Goal: Task Accomplishment & Management: Use online tool/utility

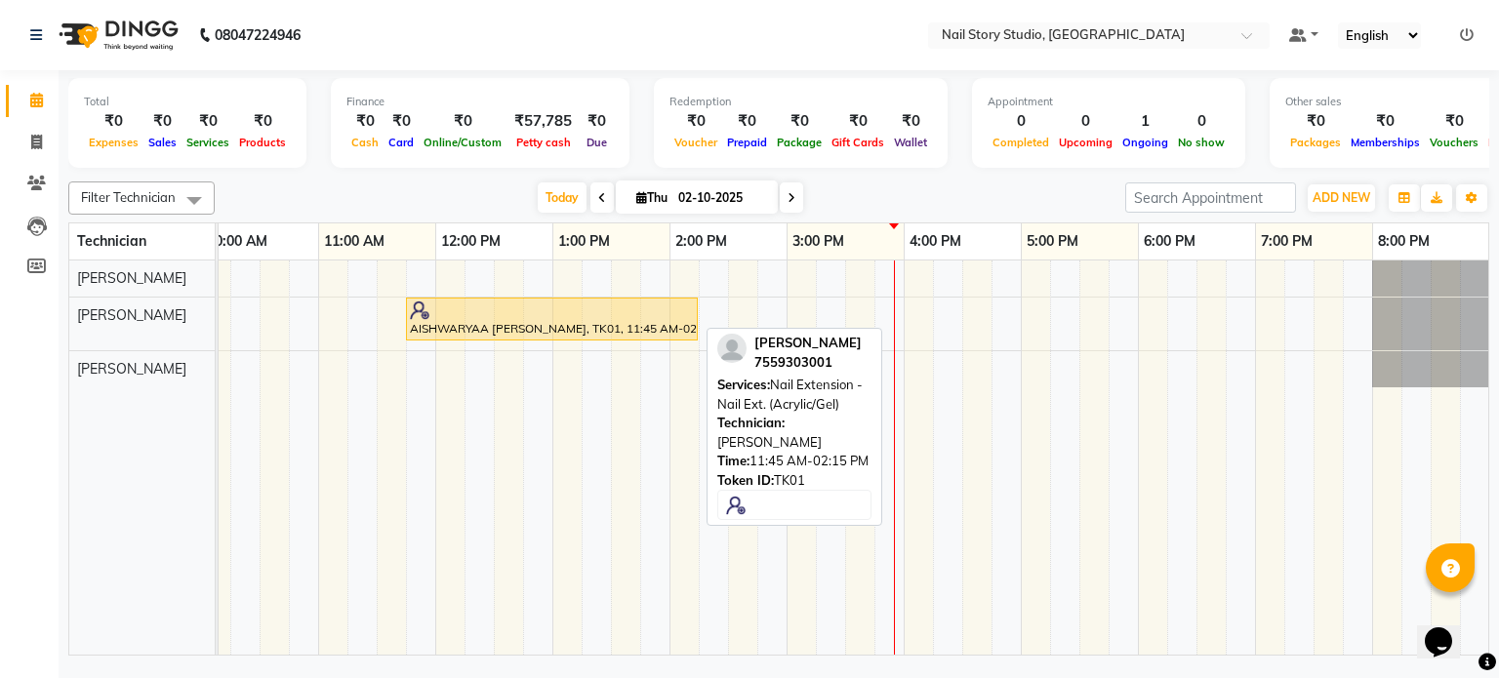
click at [490, 310] on div at bounding box center [552, 311] width 284 height 20
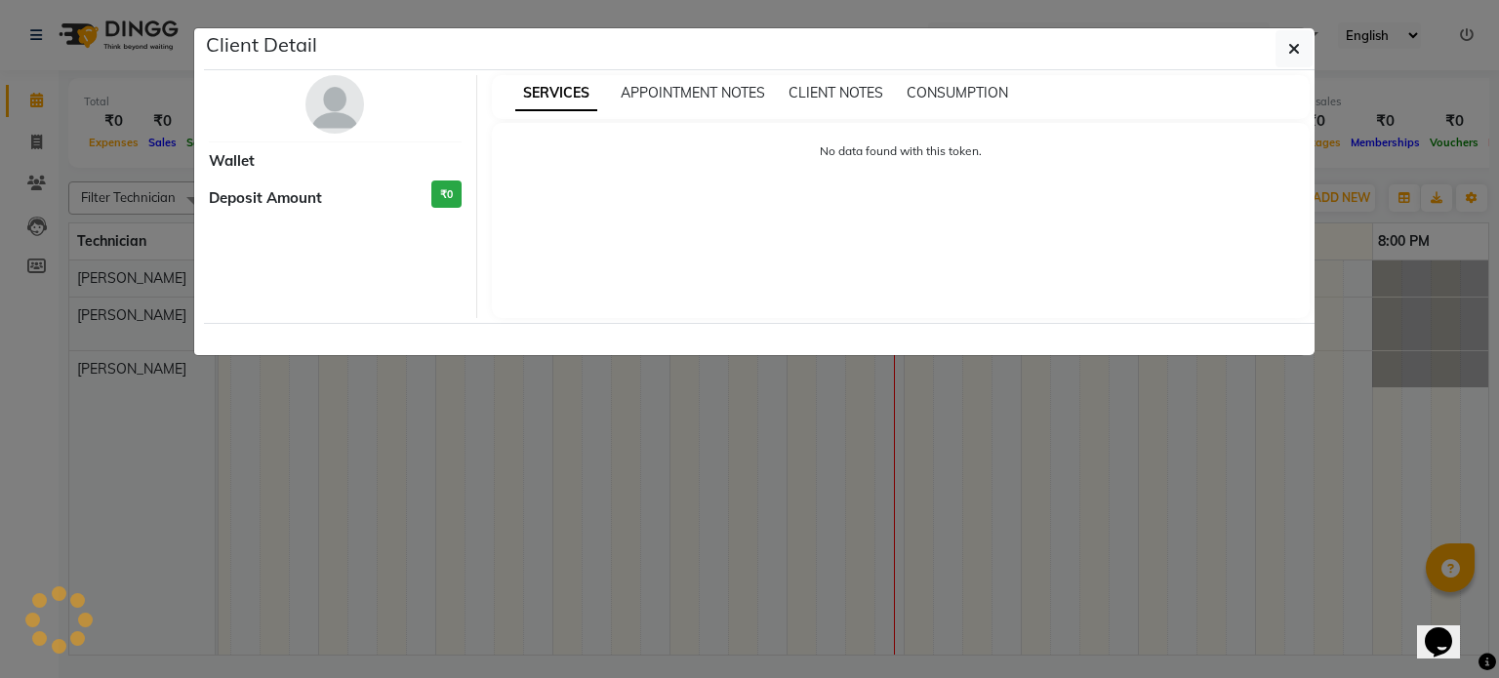
select select "1"
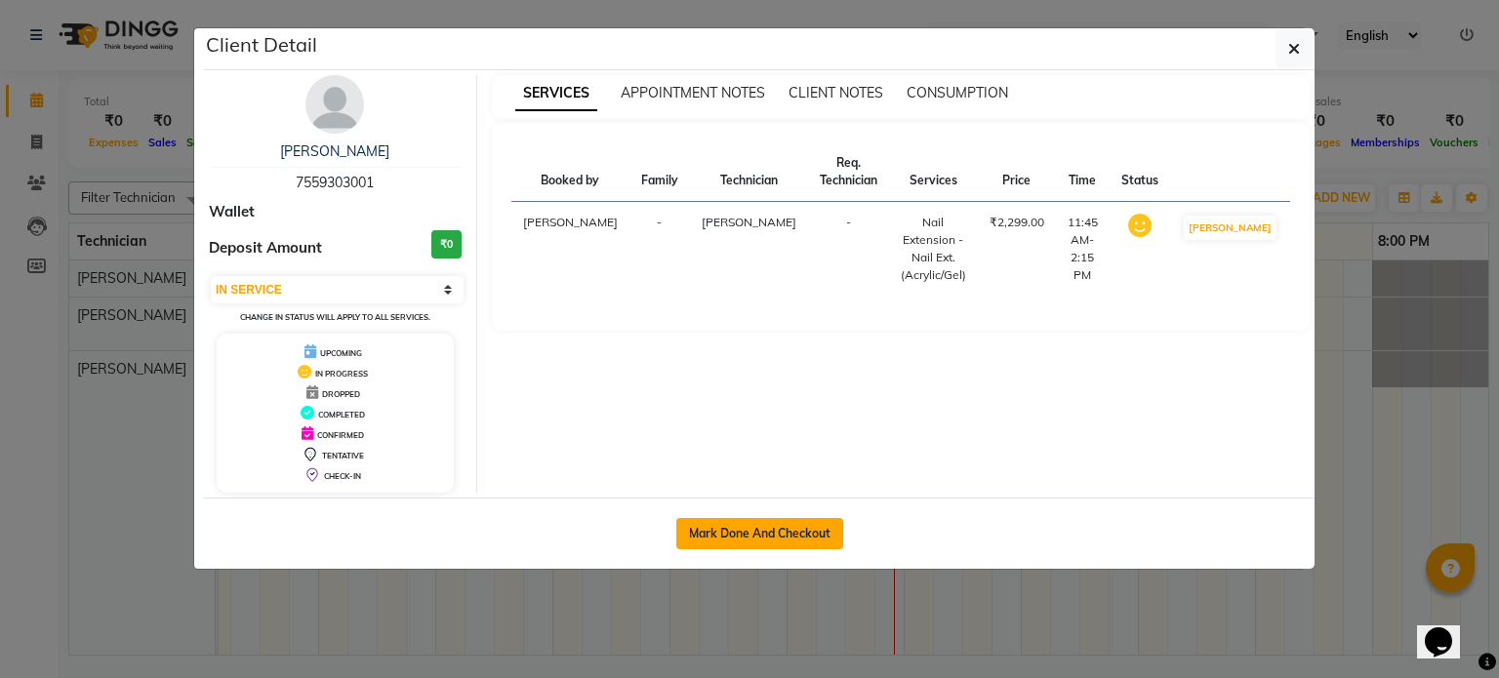
click at [751, 532] on button "Mark Done And Checkout" at bounding box center [759, 533] width 167 height 31
select select "8686"
select select "service"
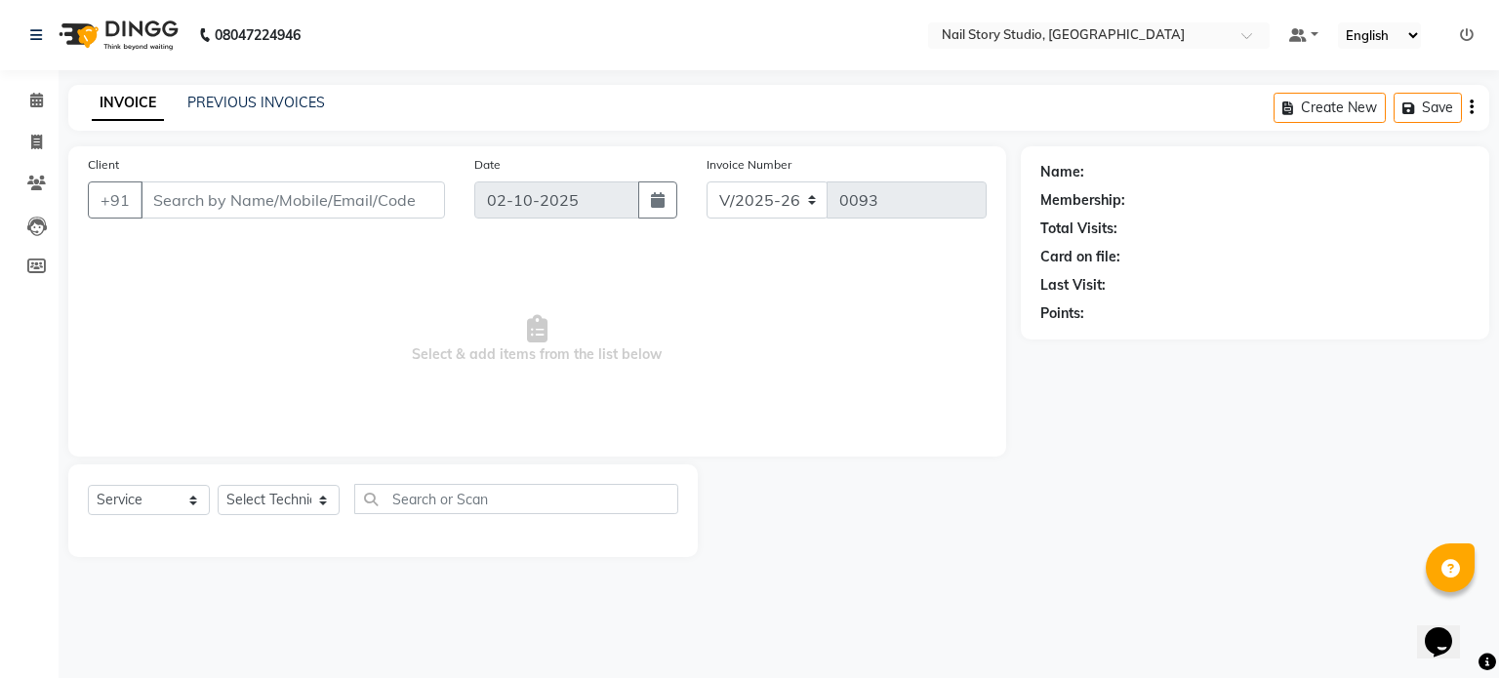
type input "75******01"
select select "88037"
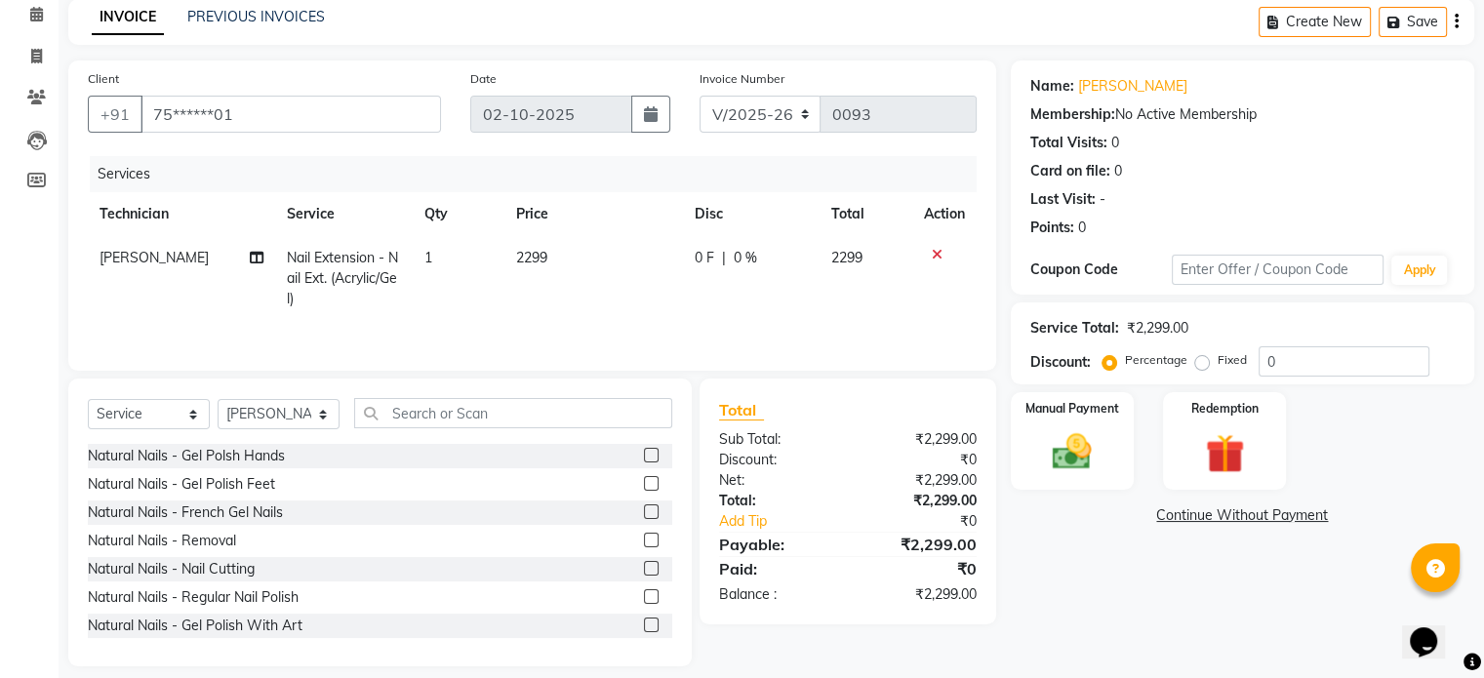
scroll to position [104, 0]
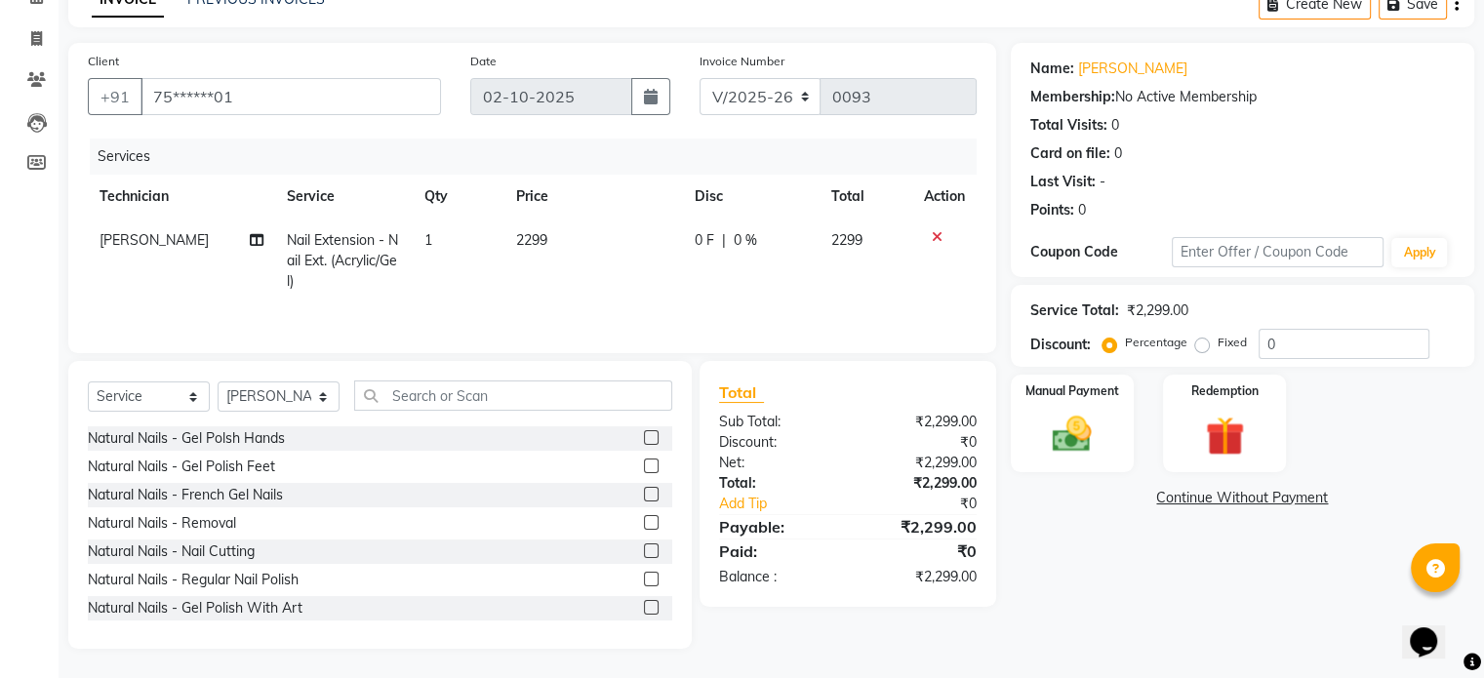
click at [546, 242] on td "2299" at bounding box center [594, 261] width 179 height 85
select select "88037"
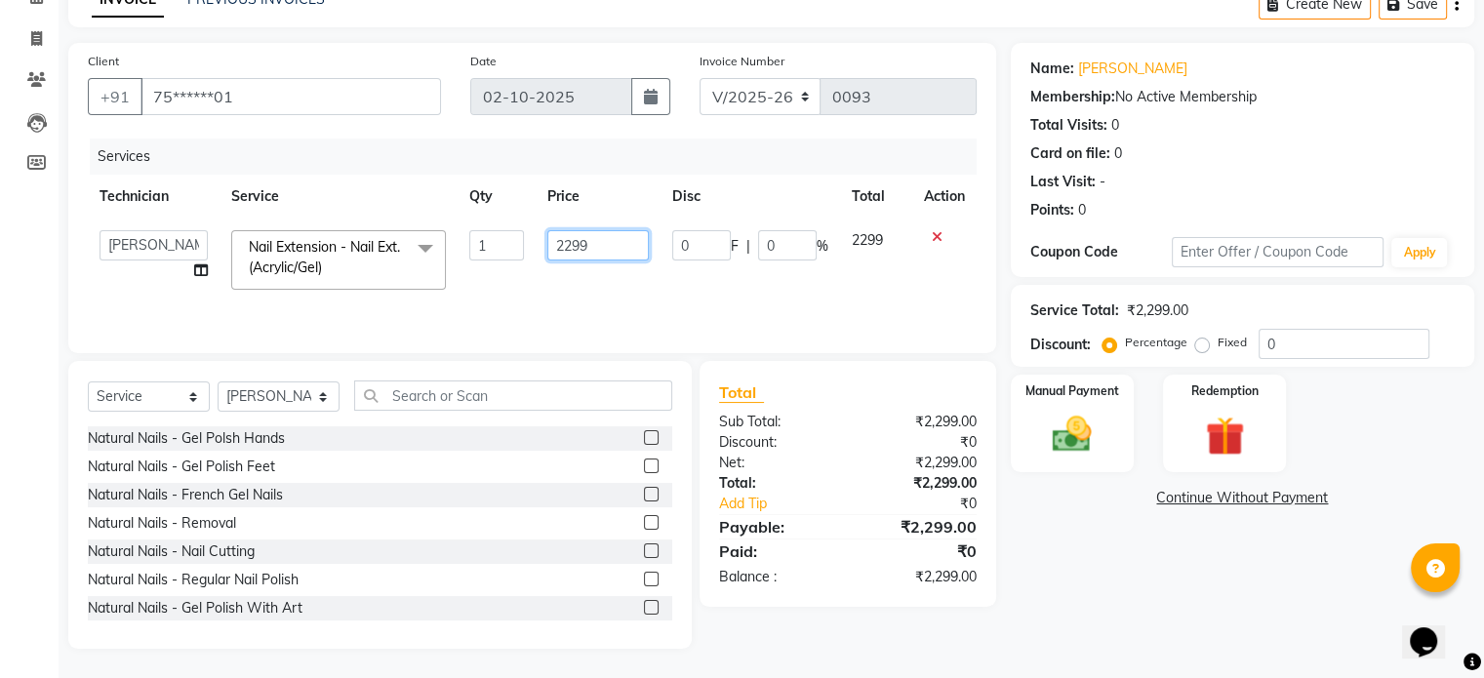
click at [568, 244] on input "2299" at bounding box center [597, 245] width 101 height 30
click at [623, 240] on input "2099" at bounding box center [597, 245] width 101 height 30
type input "2000"
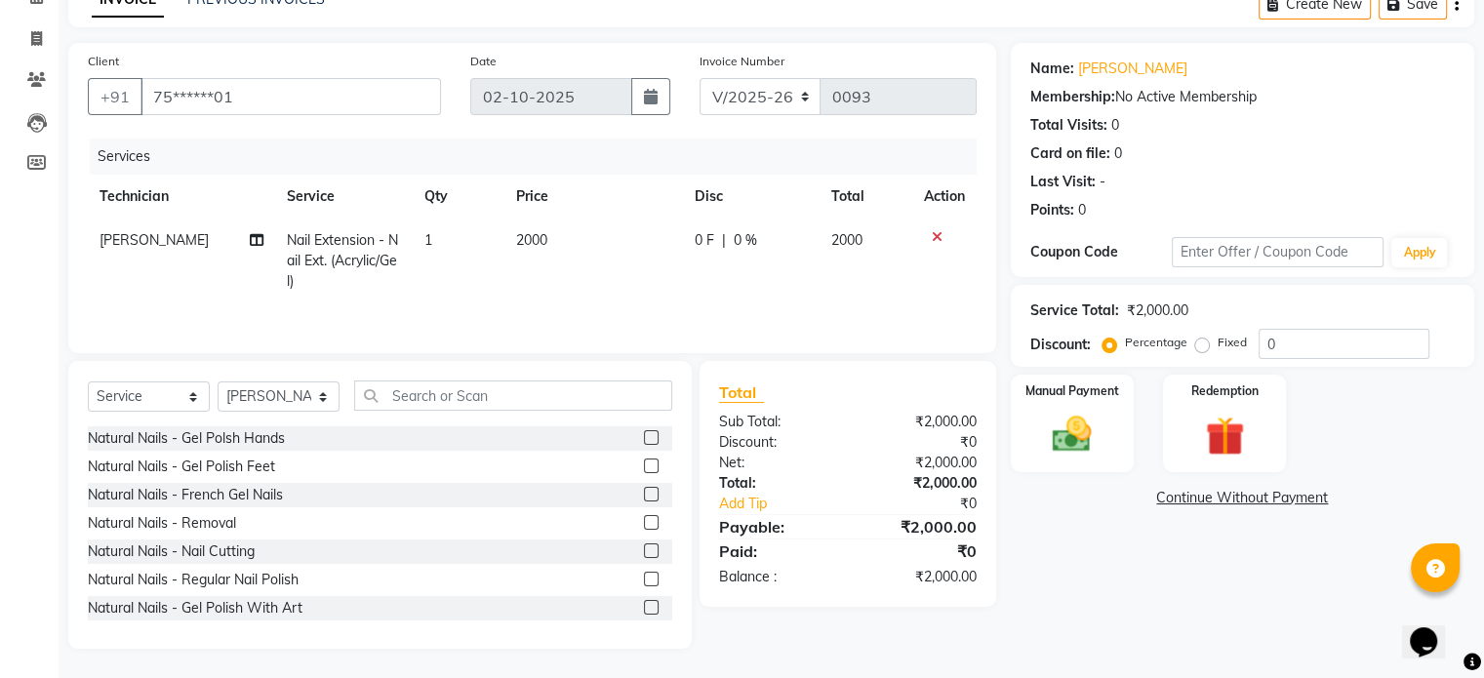
click at [635, 313] on div "Services Technician Service Qty Price Disc Total Action Priyanka [PERSON_NAME] …" at bounding box center [532, 236] width 889 height 195
click at [1079, 435] on img at bounding box center [1071, 435] width 65 height 47
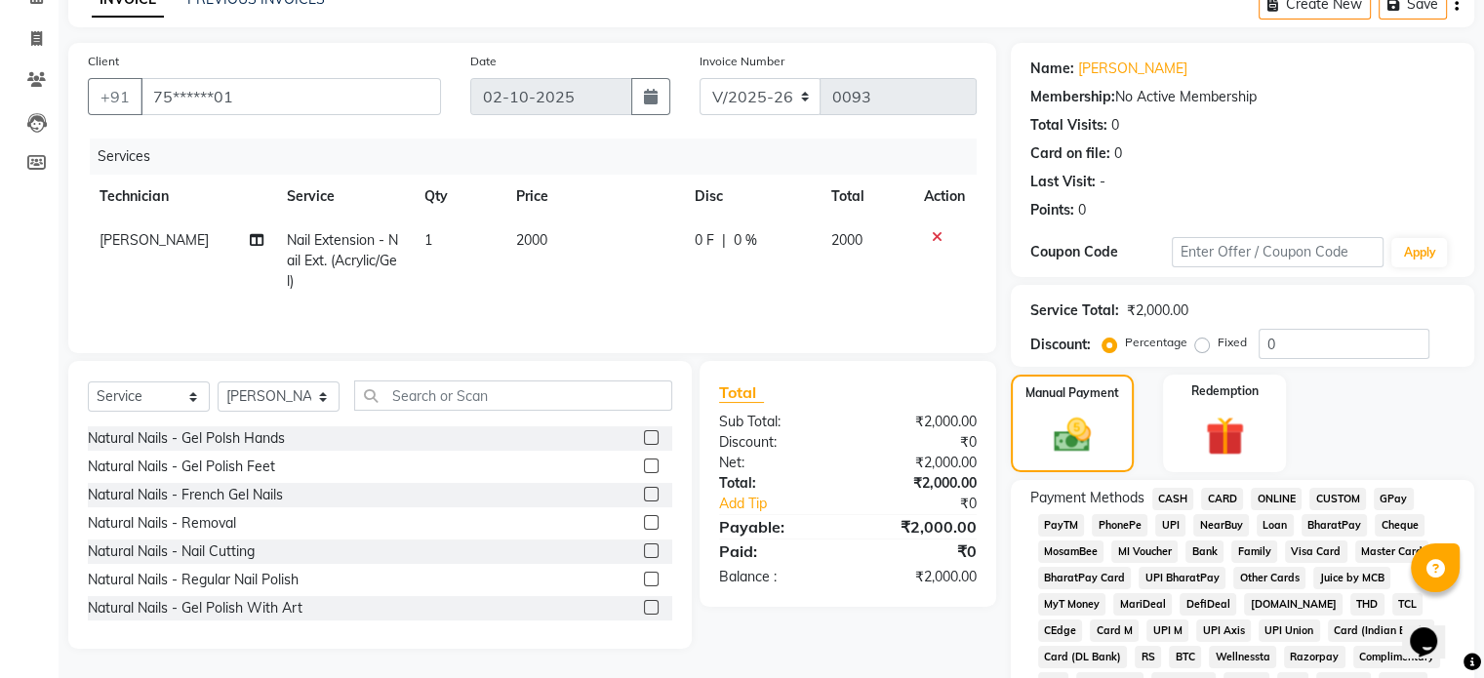
click at [1169, 523] on span "UPI" at bounding box center [1170, 525] width 30 height 22
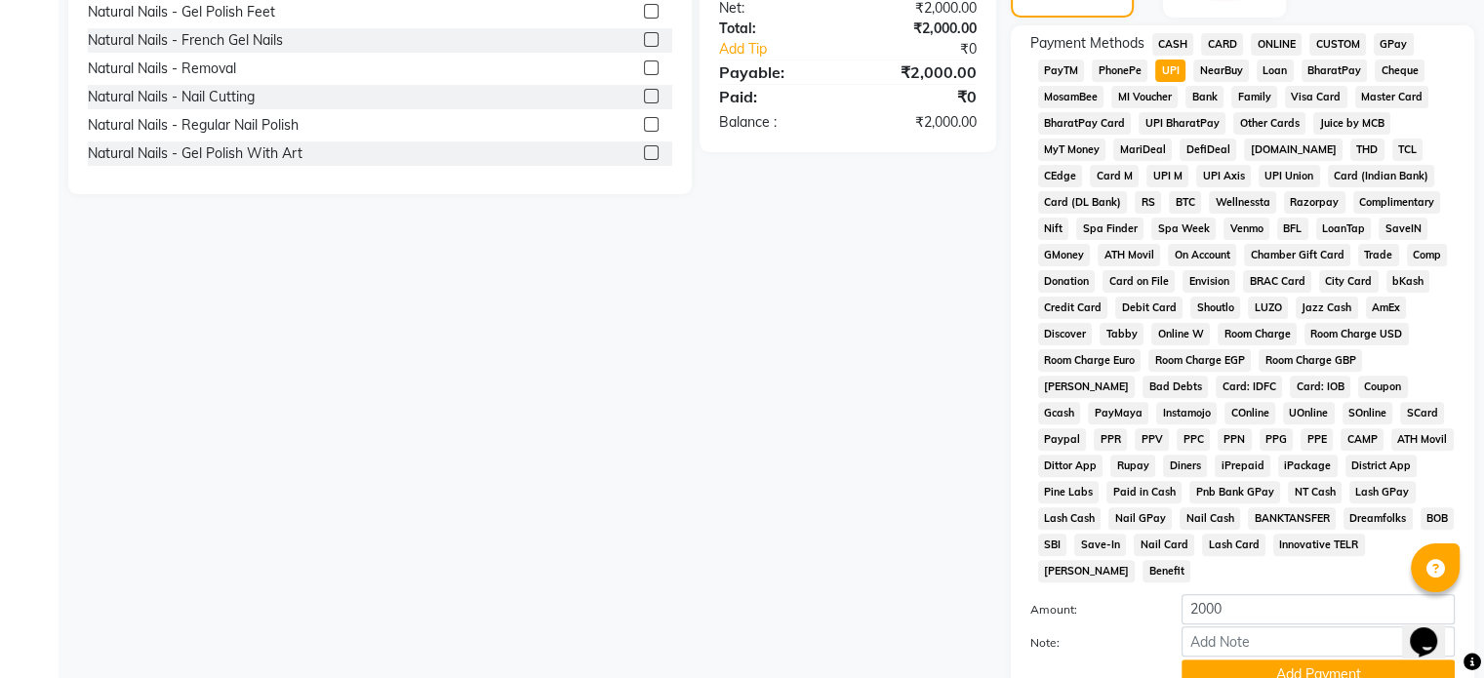
scroll to position [636, 0]
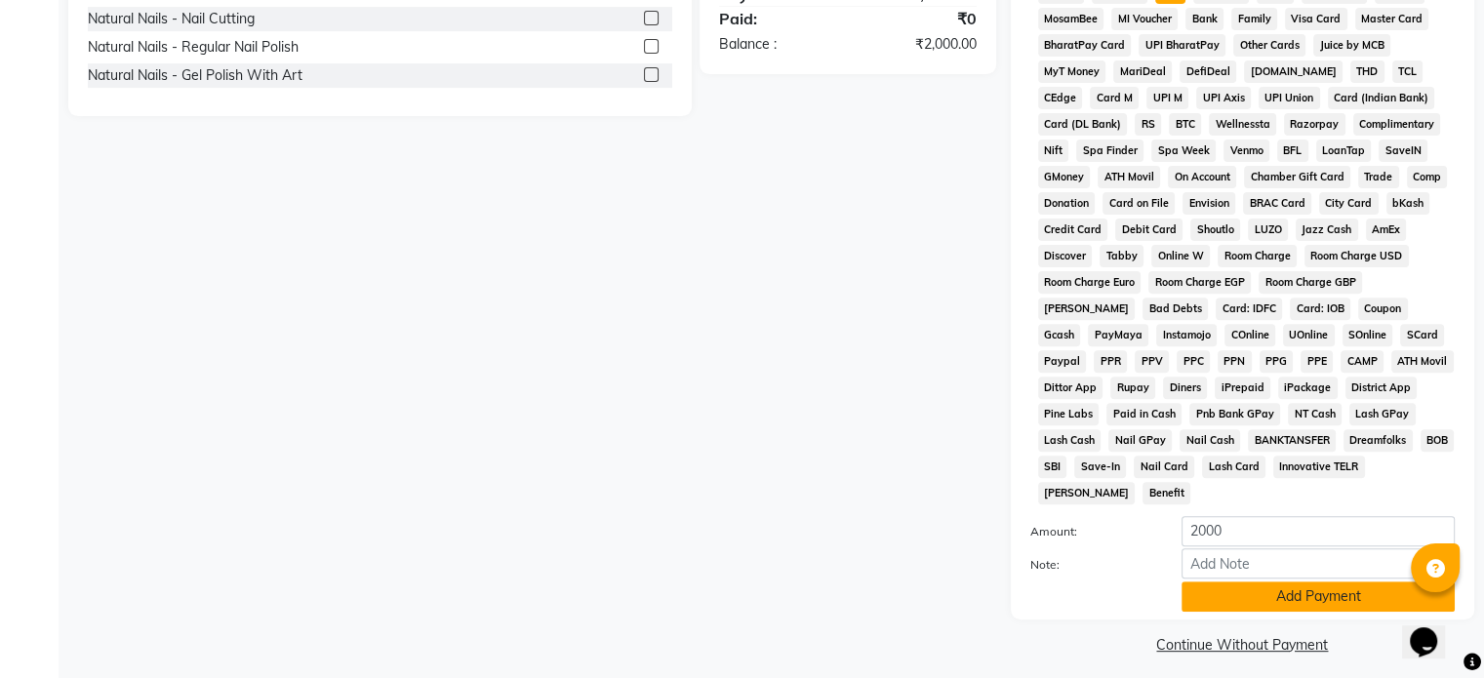
click at [1222, 597] on button "Add Payment" at bounding box center [1318, 597] width 273 height 30
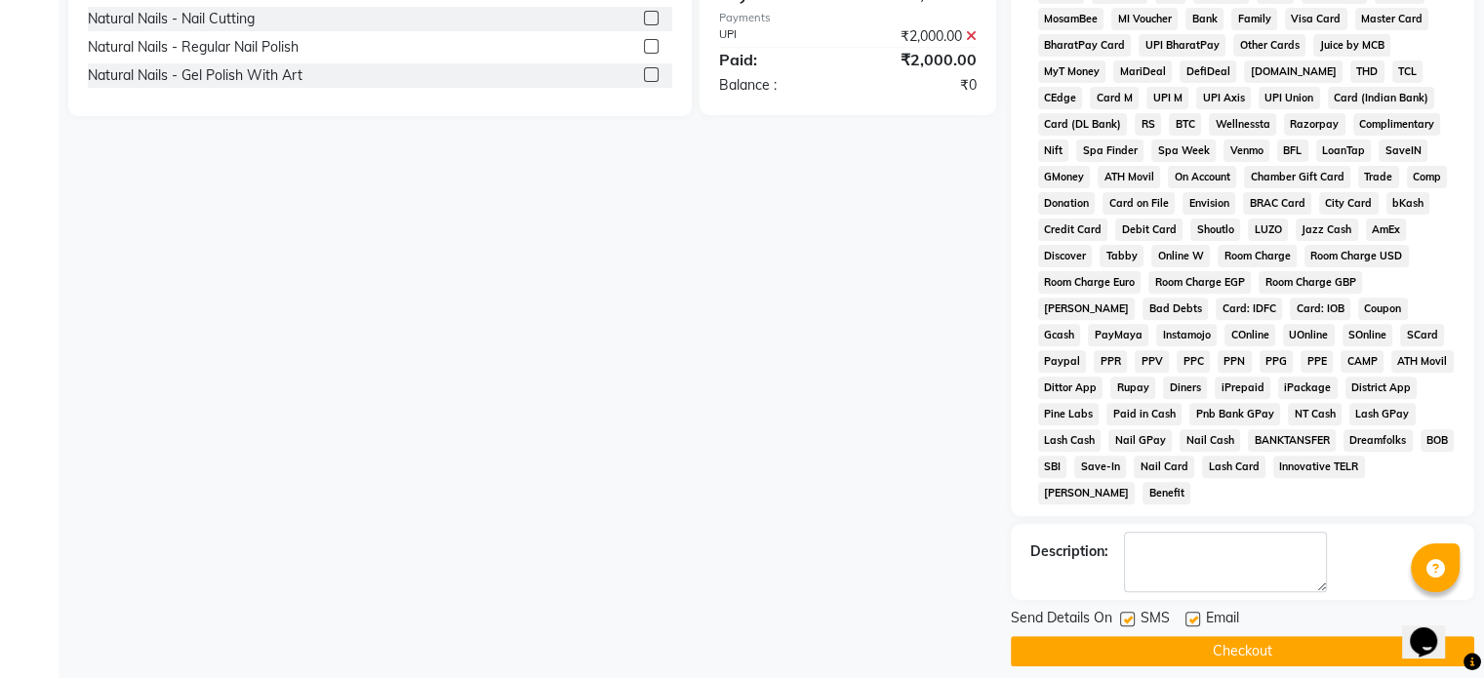
click at [1216, 636] on button "Checkout" at bounding box center [1243, 651] width 464 height 30
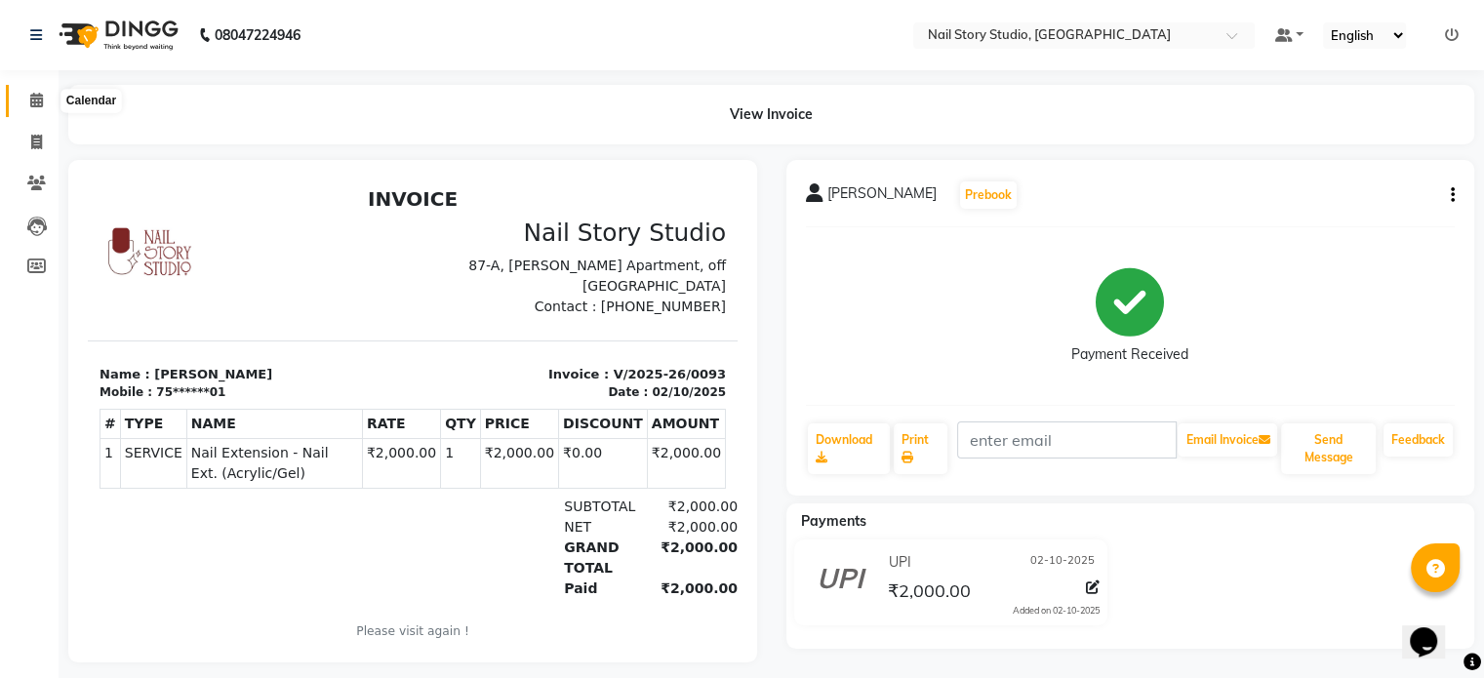
click at [27, 101] on span at bounding box center [37, 101] width 34 height 22
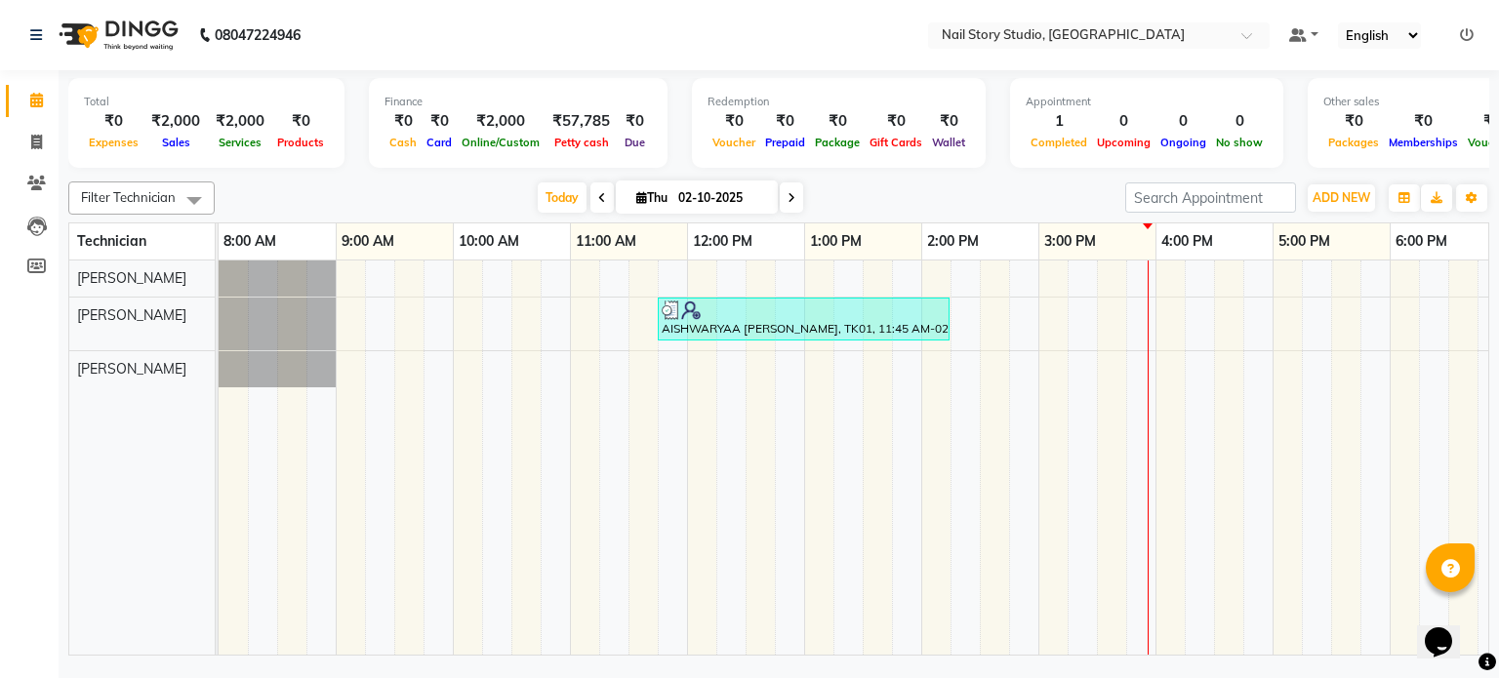
click at [785, 188] on span at bounding box center [791, 197] width 23 height 30
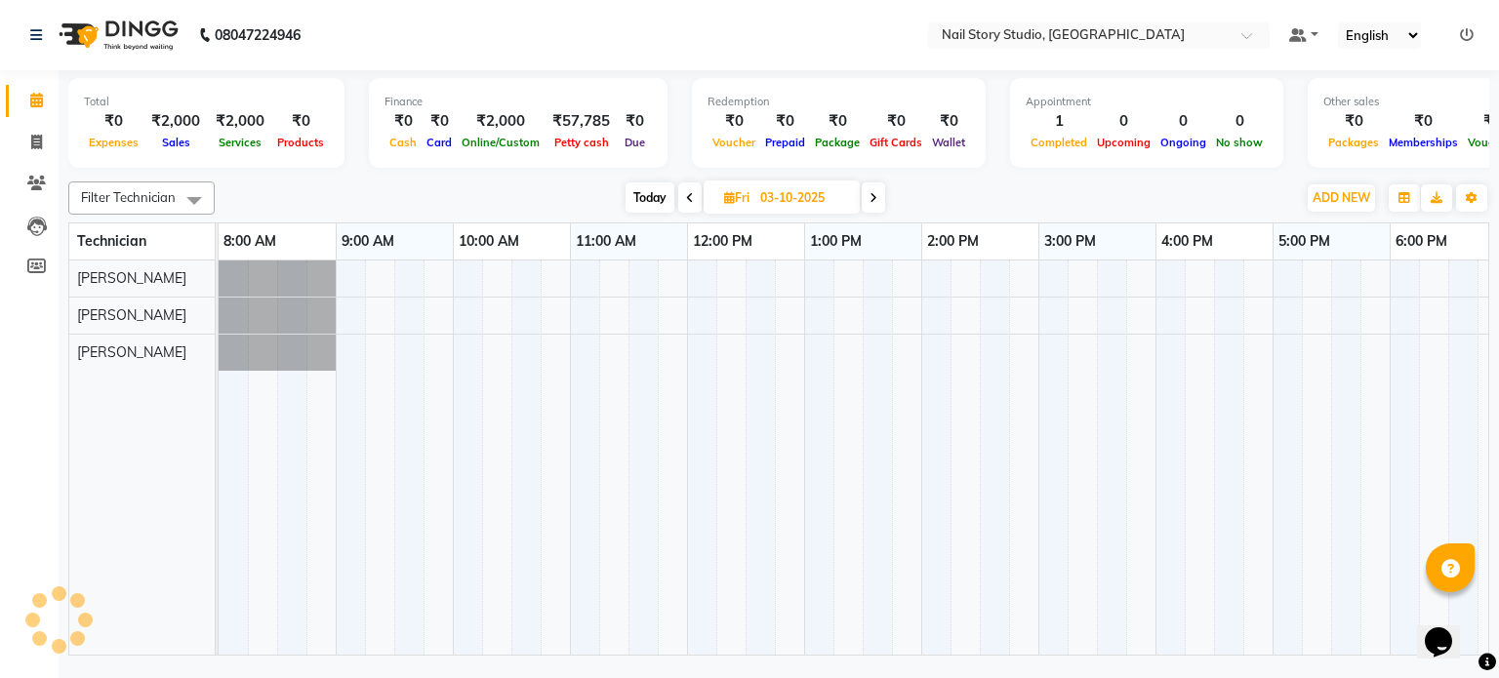
scroll to position [0, 252]
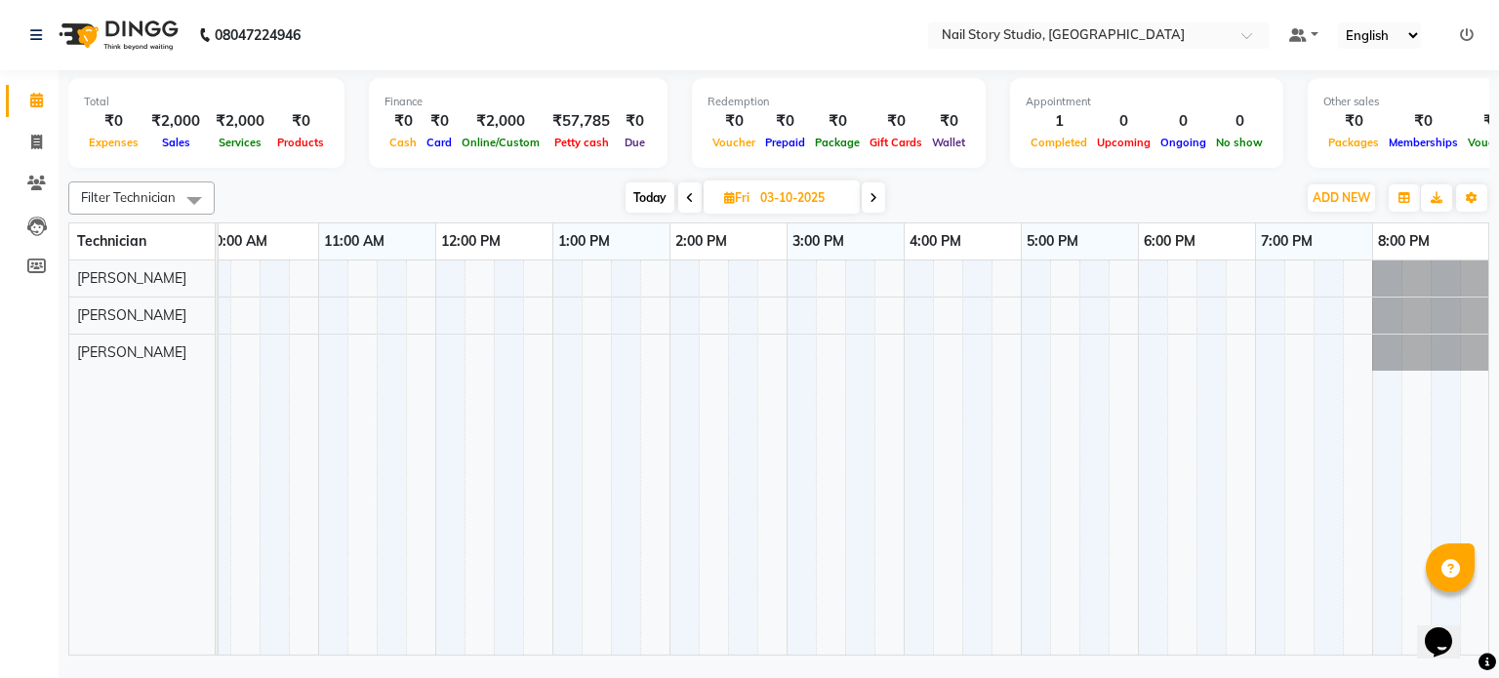
click at [691, 194] on icon at bounding box center [690, 198] width 8 height 12
type input "02-10-2025"
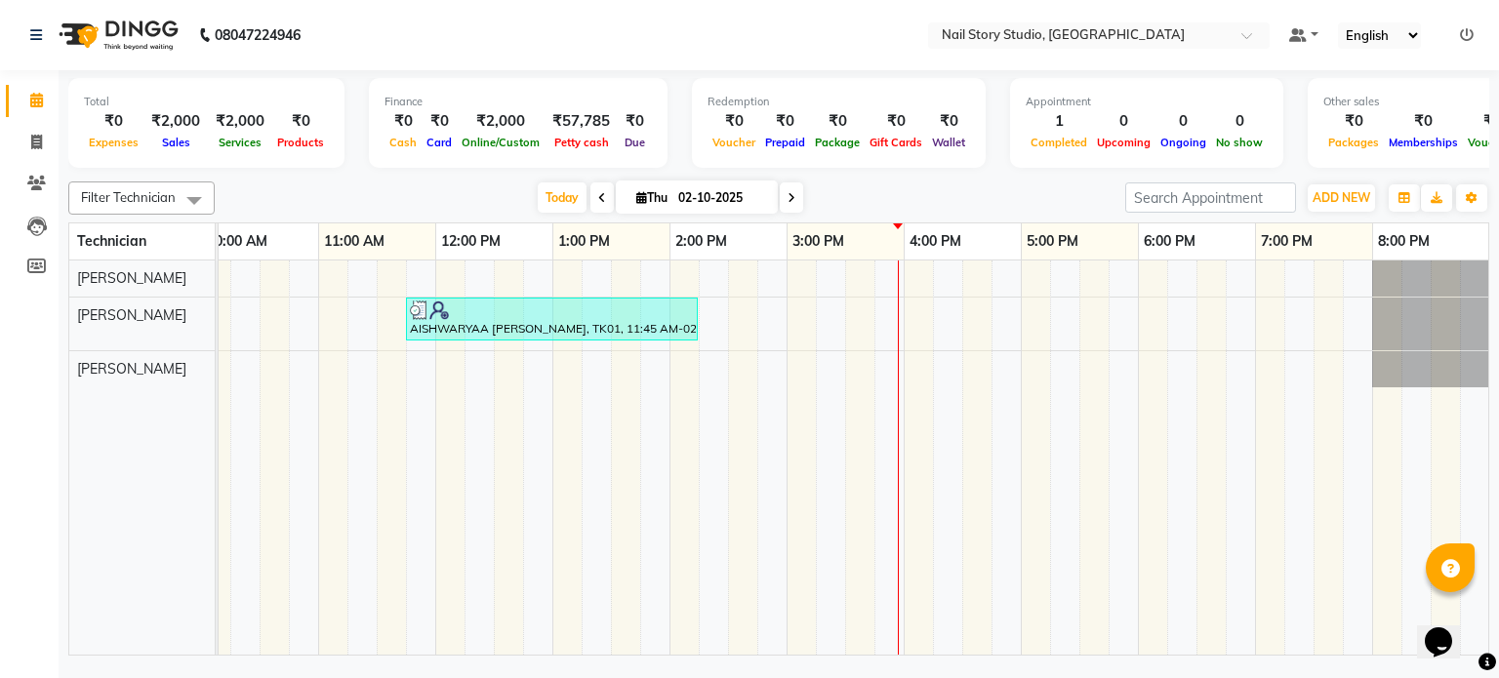
click at [691, 194] on input "02-10-2025" at bounding box center [721, 197] width 98 height 29
select select "10"
select select "2025"
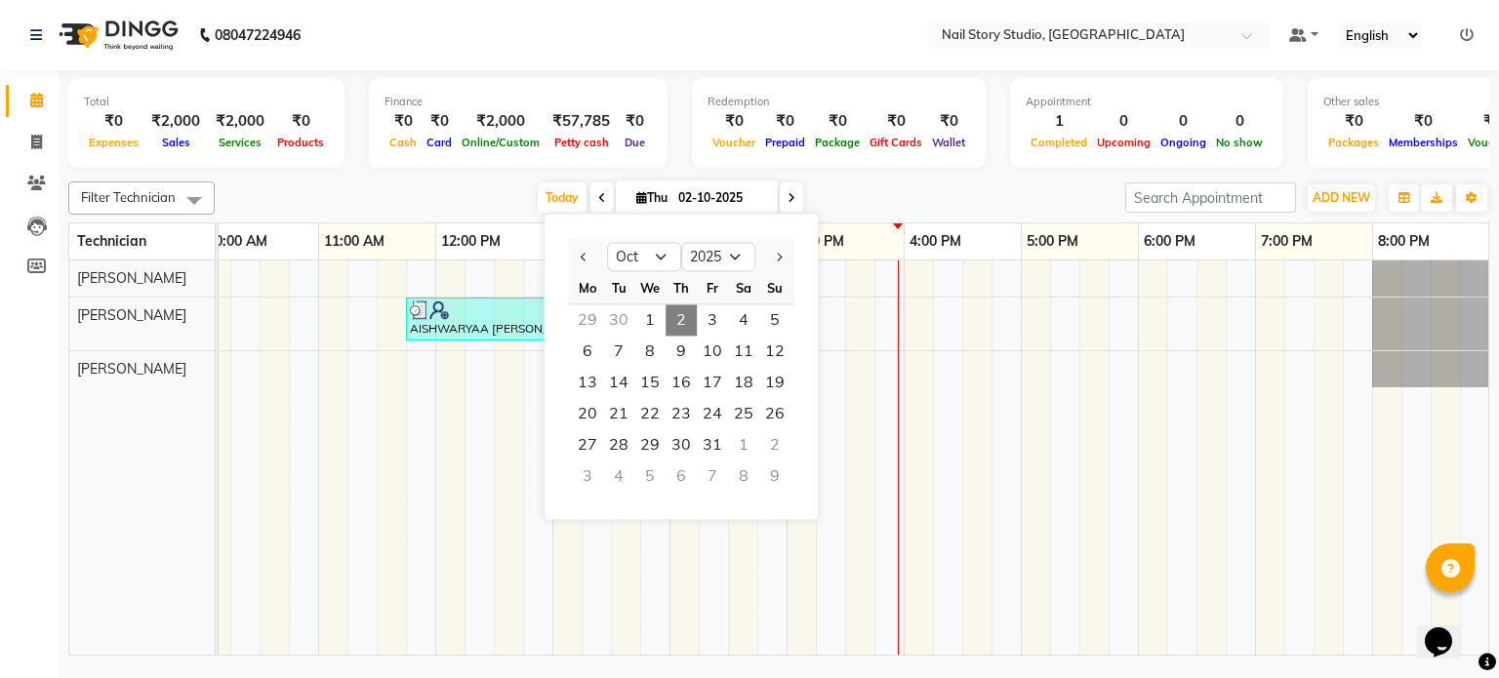
click at [597, 203] on span at bounding box center [601, 197] width 23 height 30
type input "01-10-2025"
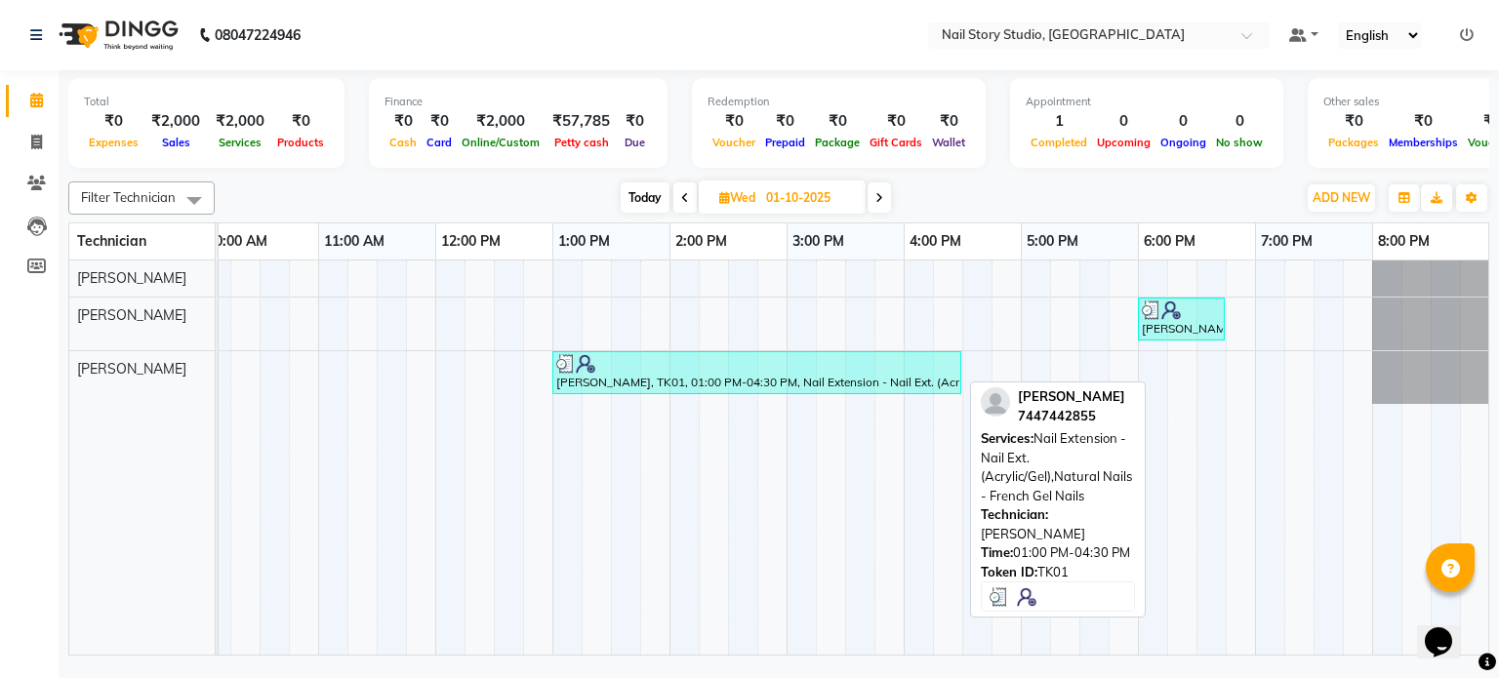
click at [878, 375] on div "[PERSON_NAME], TK01, 01:00 PM-04:30 PM, Nail Extension - Nail Ext. (Acrylic/Gel…" at bounding box center [756, 372] width 405 height 37
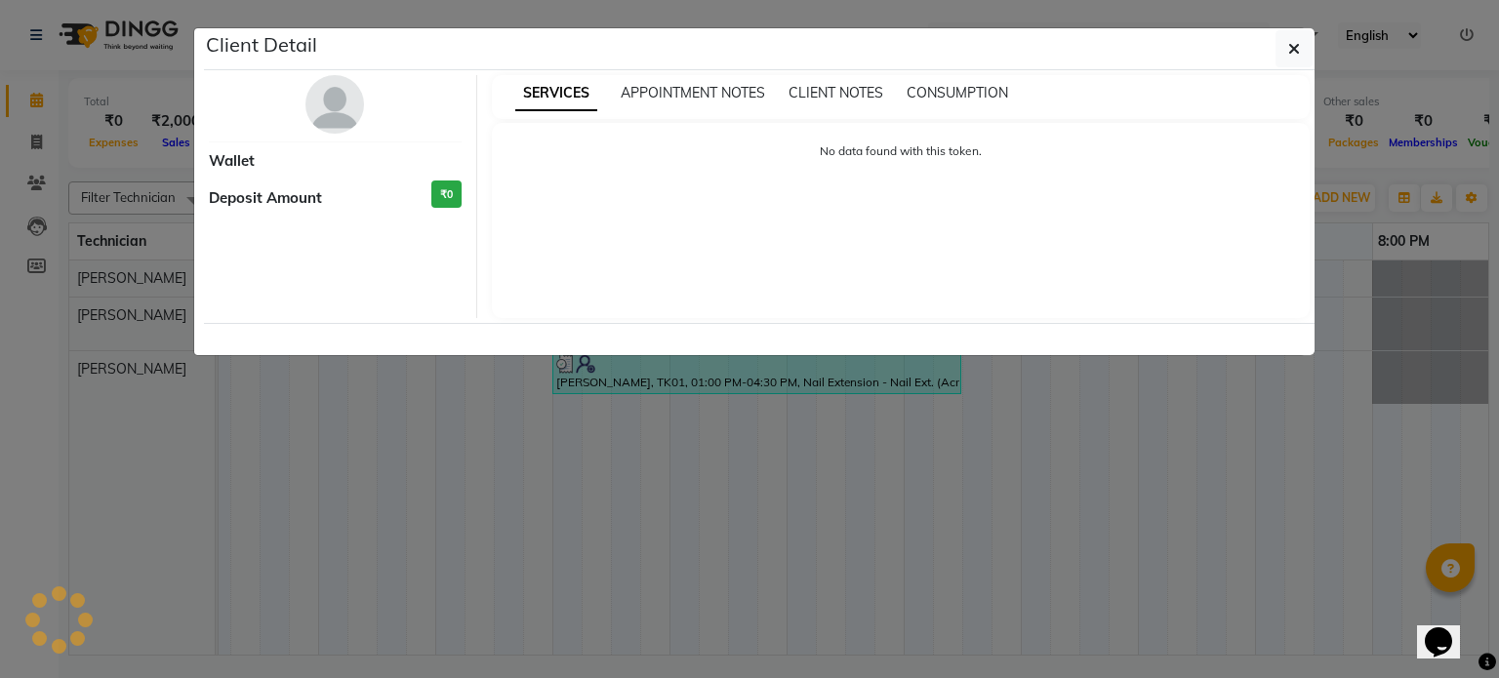
select select "3"
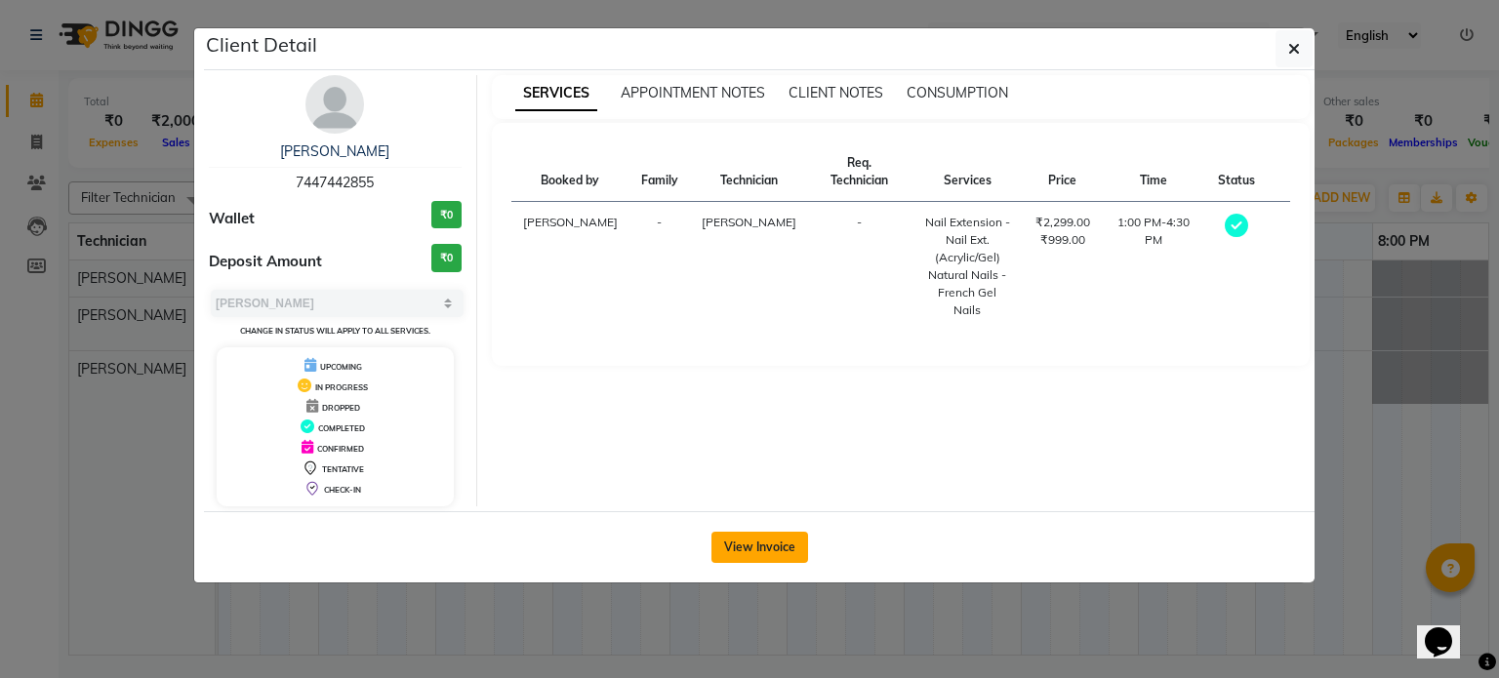
click at [767, 538] on button "View Invoice" at bounding box center [759, 547] width 97 height 31
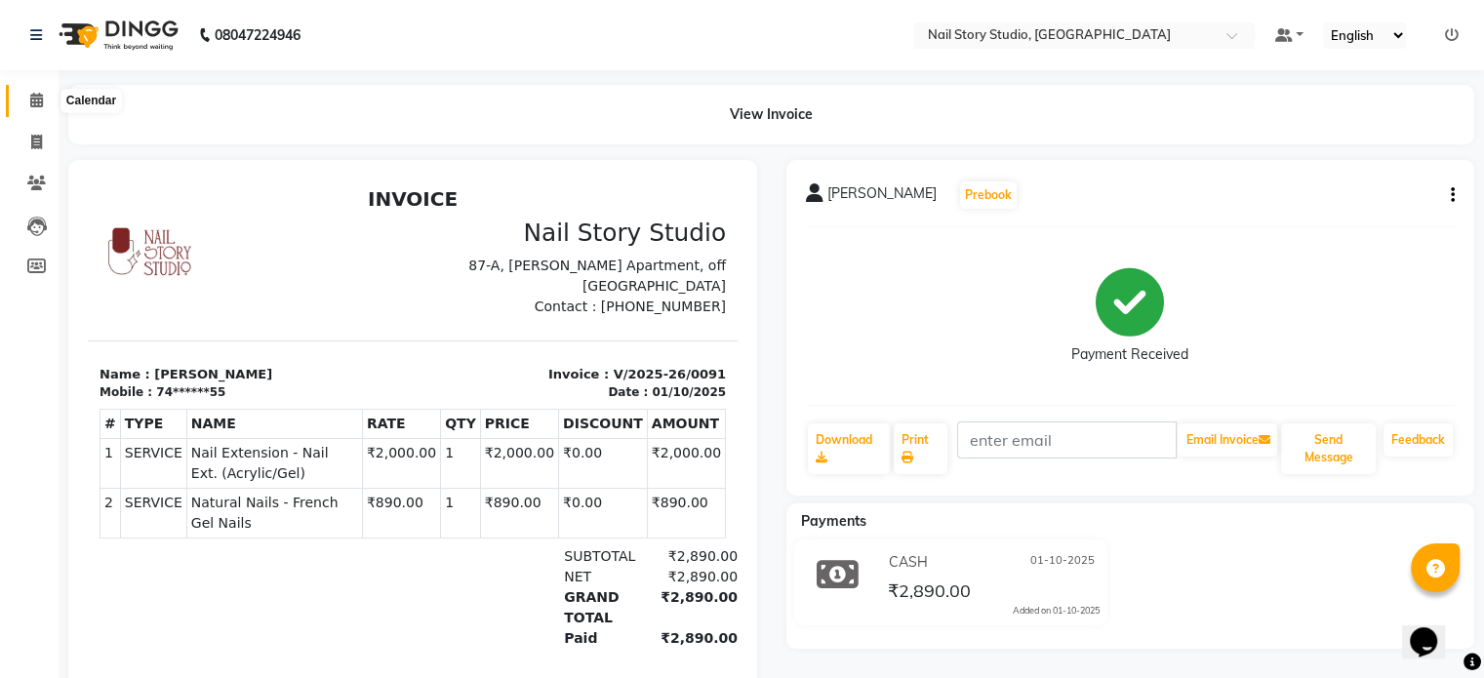
click at [36, 98] on icon at bounding box center [36, 100] width 13 height 15
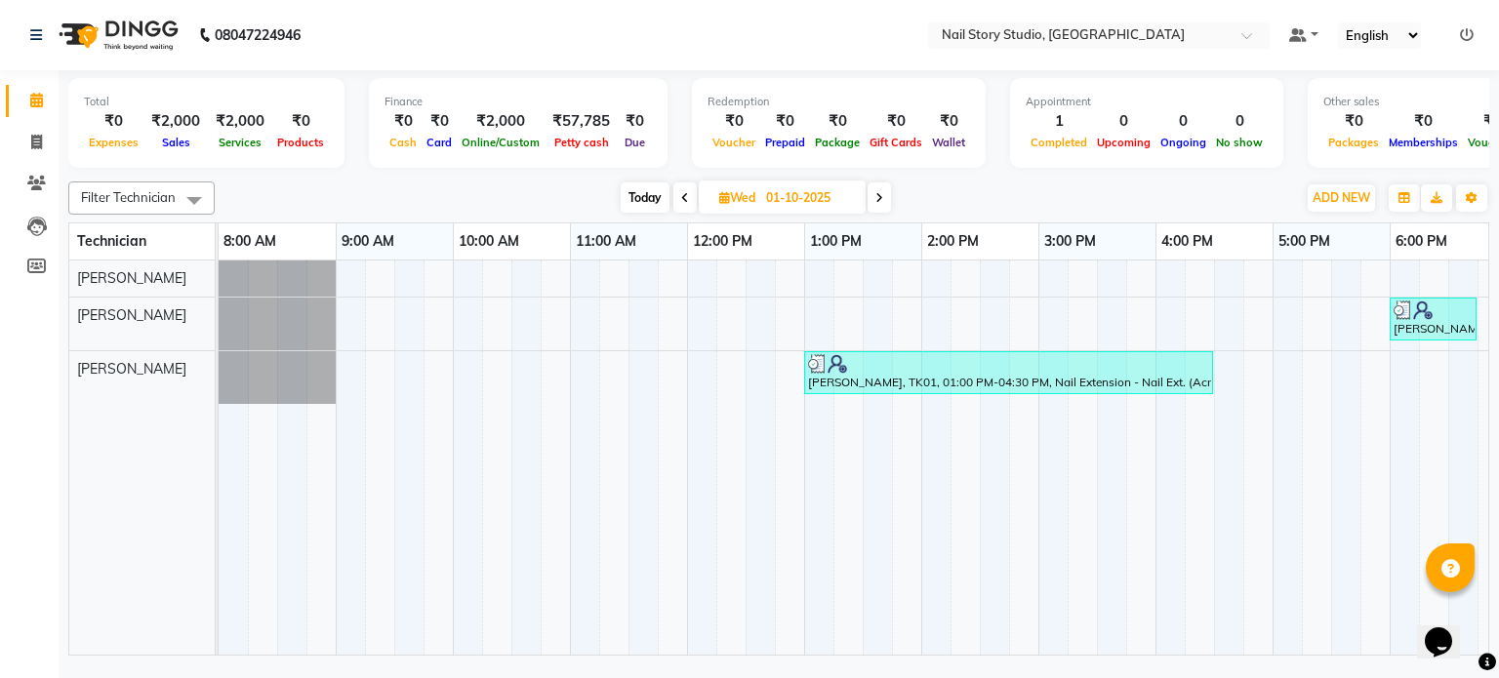
click at [876, 187] on span at bounding box center [879, 197] width 23 height 30
type input "02-10-2025"
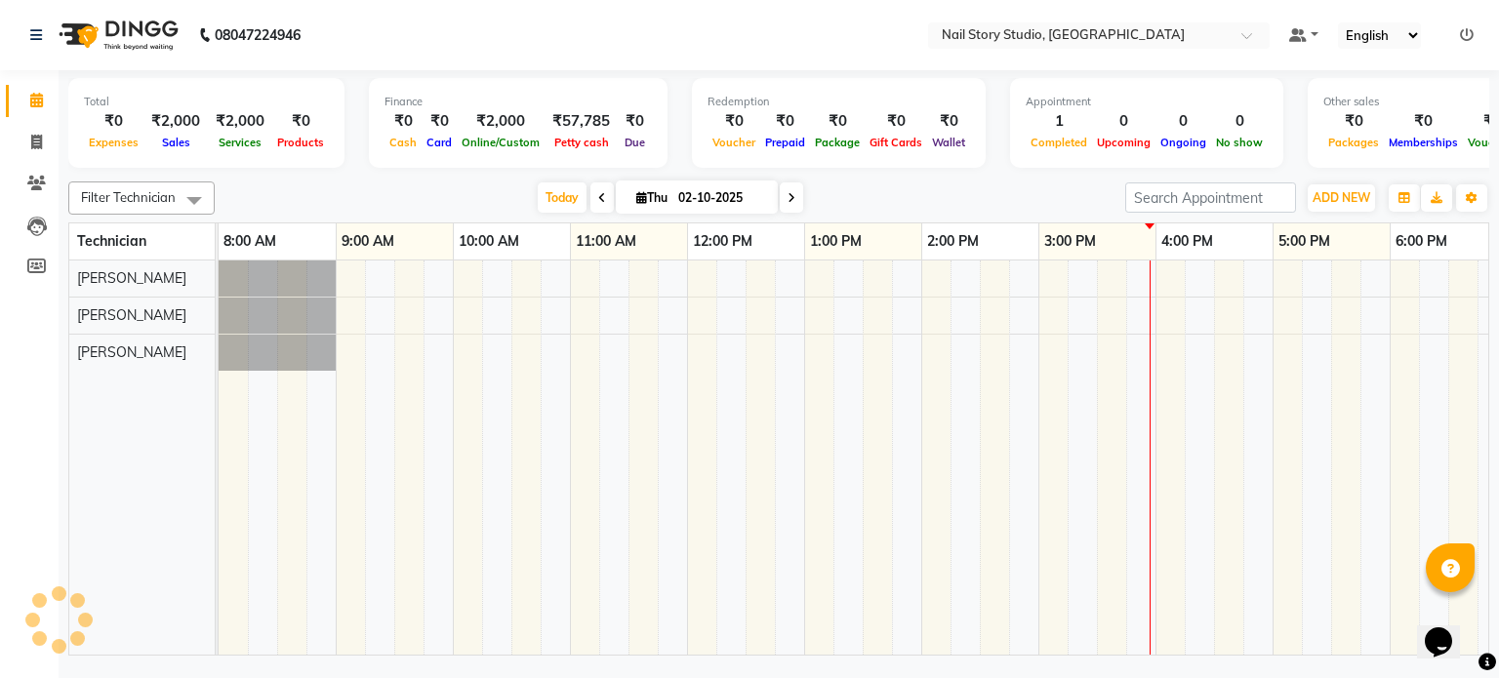
scroll to position [0, 252]
